Goal: Navigation & Orientation: Go to known website

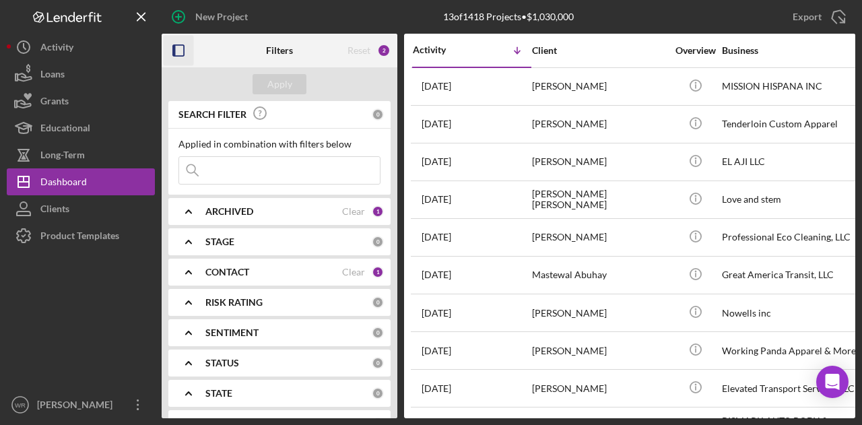
click at [185, 40] on icon "button" at bounding box center [179, 51] width 30 height 30
